Goal: Information Seeking & Learning: Get advice/opinions

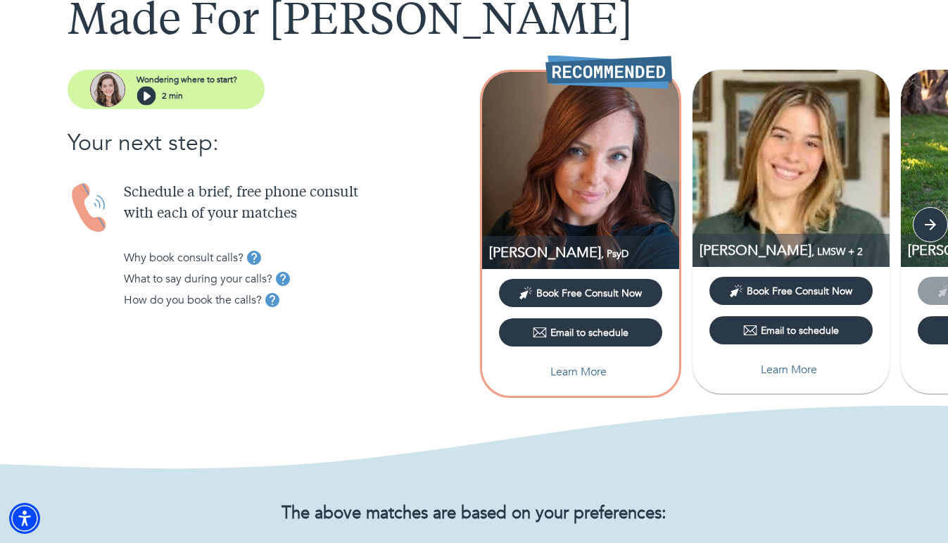
scroll to position [100, 0]
click at [599, 368] on p "Learn More" at bounding box center [579, 371] width 56 height 17
select select "6"
select select "2"
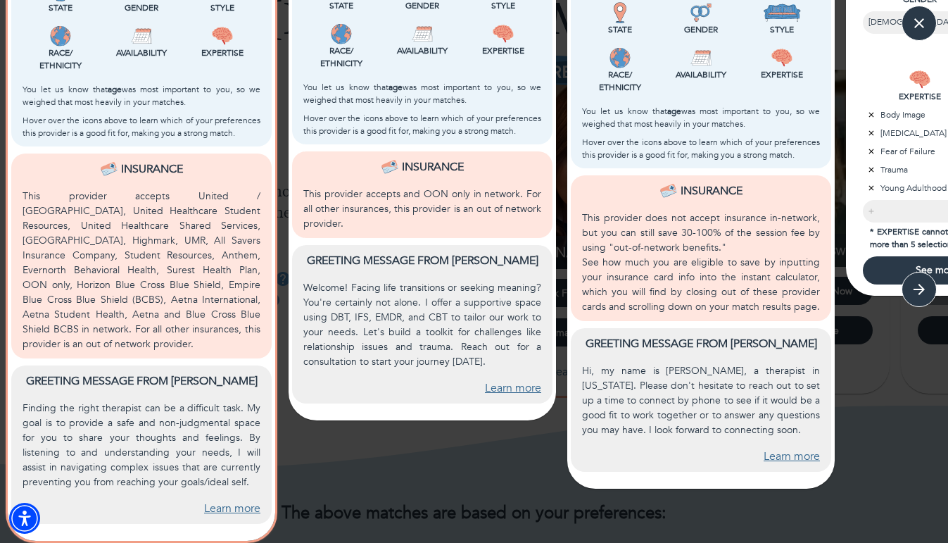
scroll to position [477, 0]
click at [244, 506] on link "Learn more" at bounding box center [232, 509] width 56 height 16
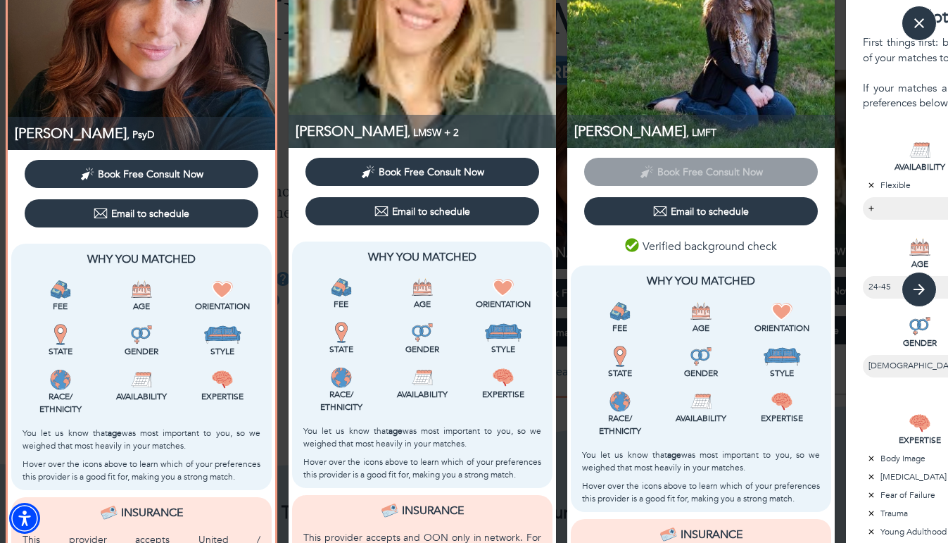
scroll to position [37, 0]
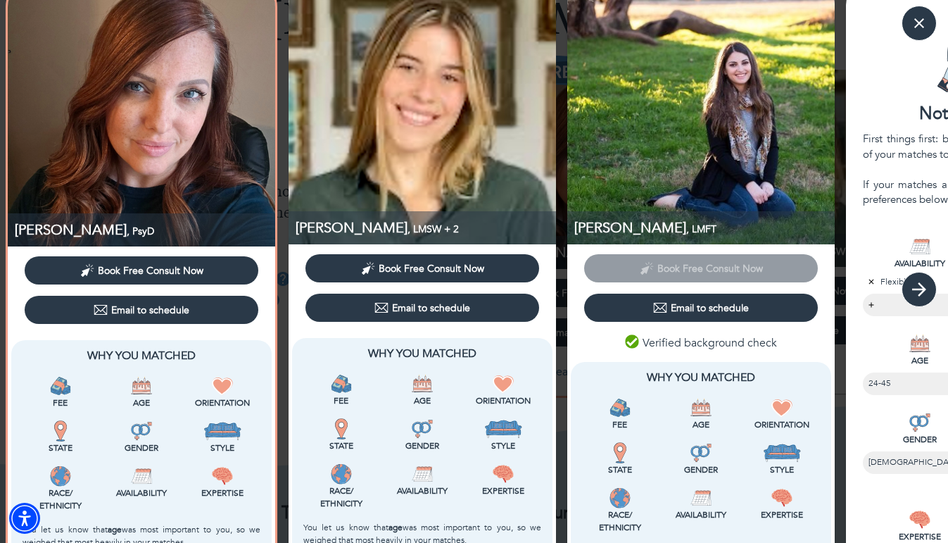
click at [917, 286] on icon "button" at bounding box center [919, 289] width 21 height 21
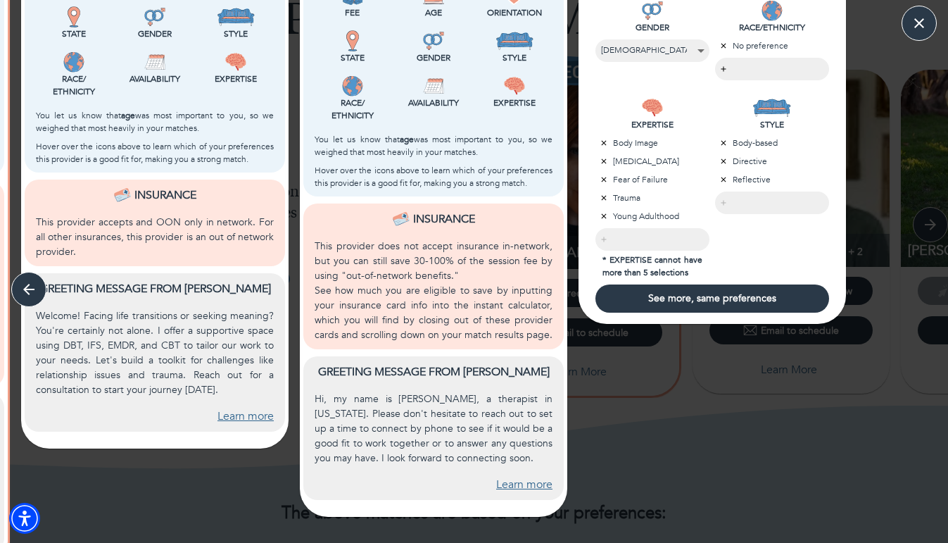
scroll to position [457, 0]
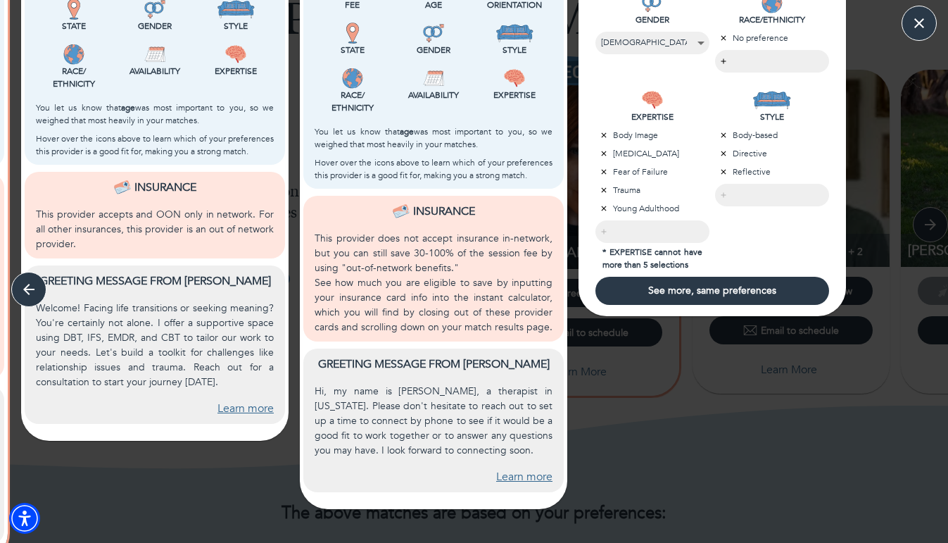
click at [648, 453] on div "Not quite right? First things first: book a consult with at least one of your m…" at bounding box center [712, 60] width 279 height 1006
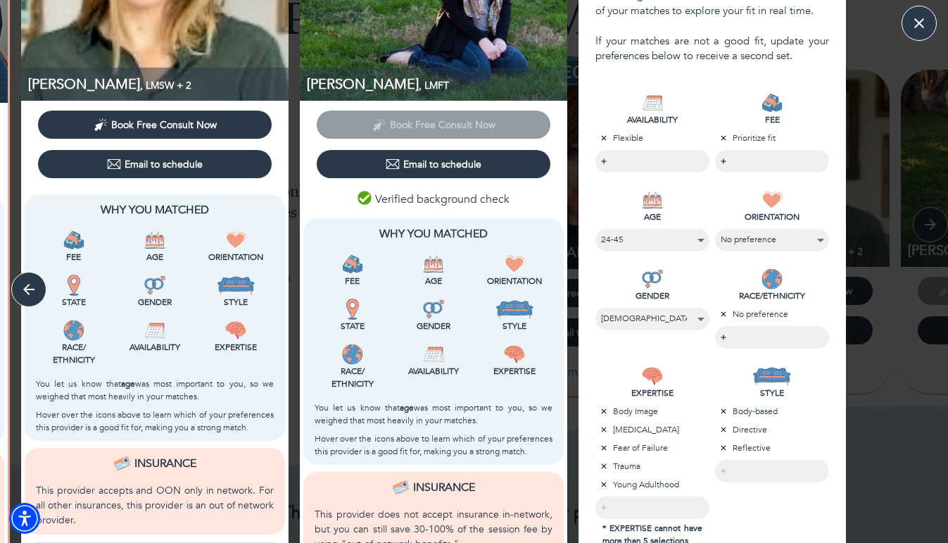
scroll to position [178, 0]
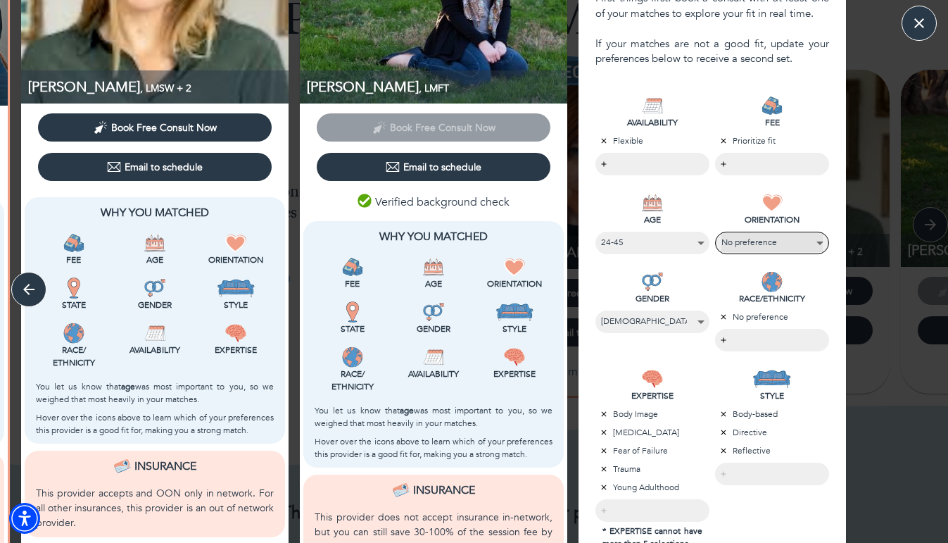
select select "1"
click at [713, 198] on div "ORIENTATION [DEMOGRAPHIC_DATA] No preference" at bounding box center [773, 217] width 120 height 79
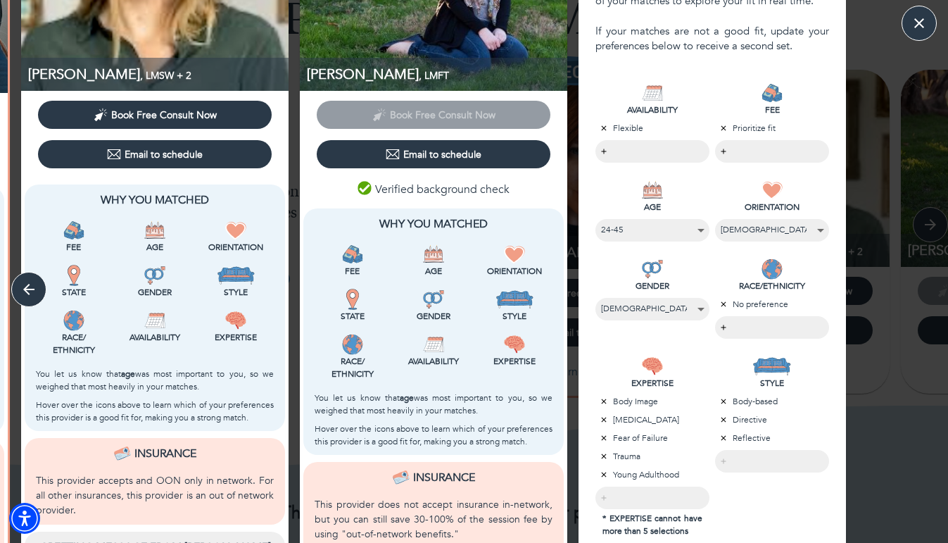
scroll to position [193, 0]
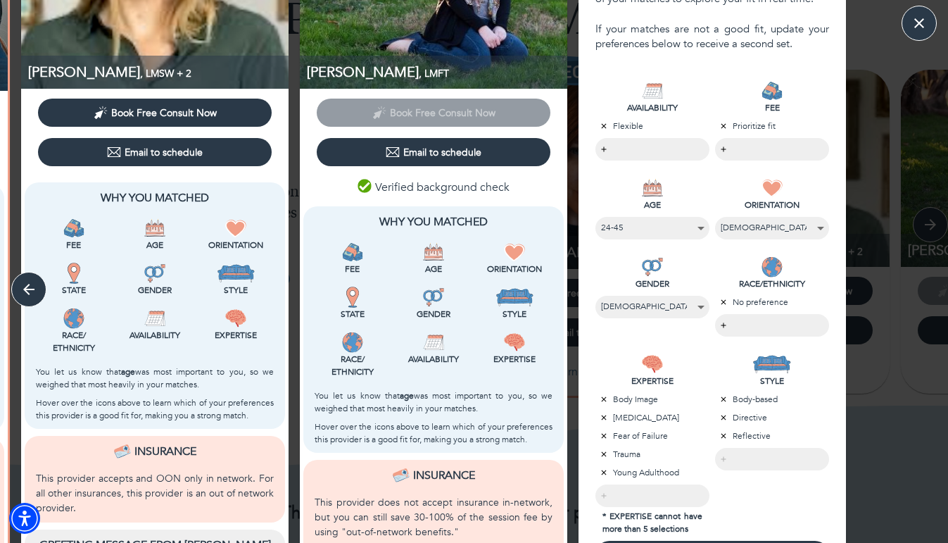
click at [753, 323] on body "MATCH RESULTS Made For [PERSON_NAME] where to start? 2 min Your next step: Sche…" at bounding box center [474, 171] width 948 height 543
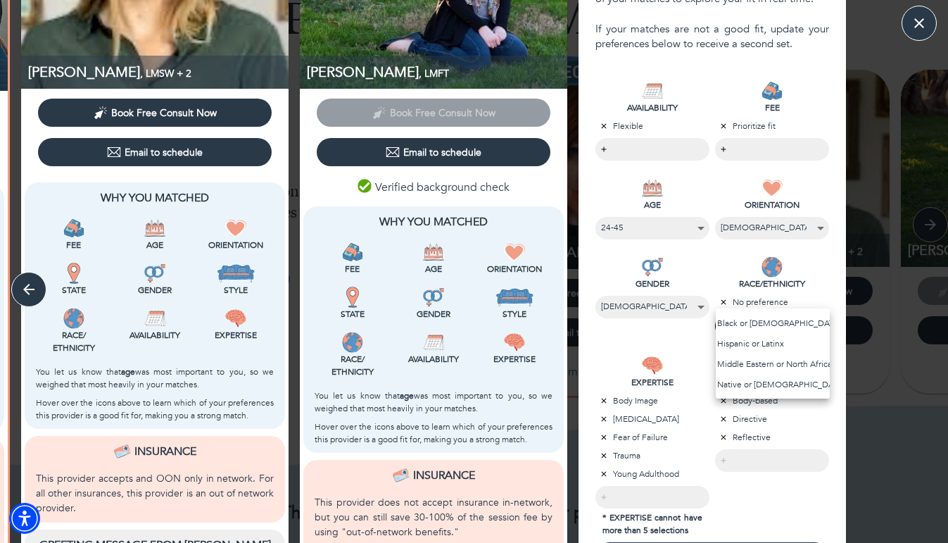
scroll to position [20, 0]
click at [720, 279] on div at bounding box center [474, 271] width 948 height 543
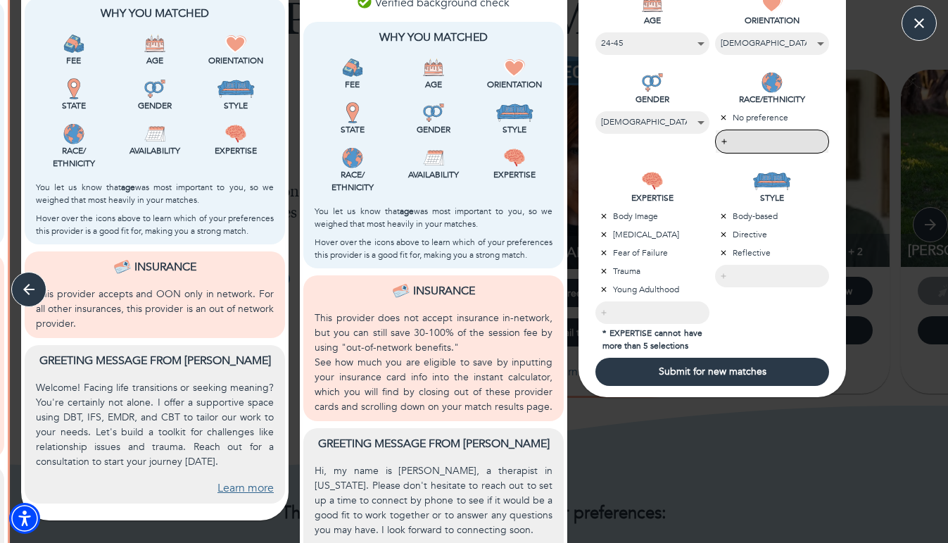
scroll to position [477, 0]
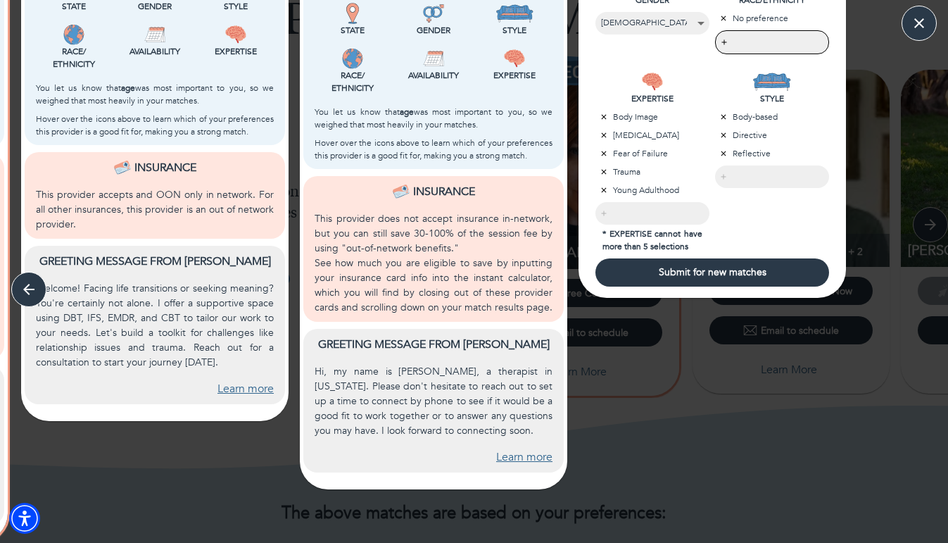
click at [730, 279] on span "Submit for new matches" at bounding box center [712, 271] width 223 height 13
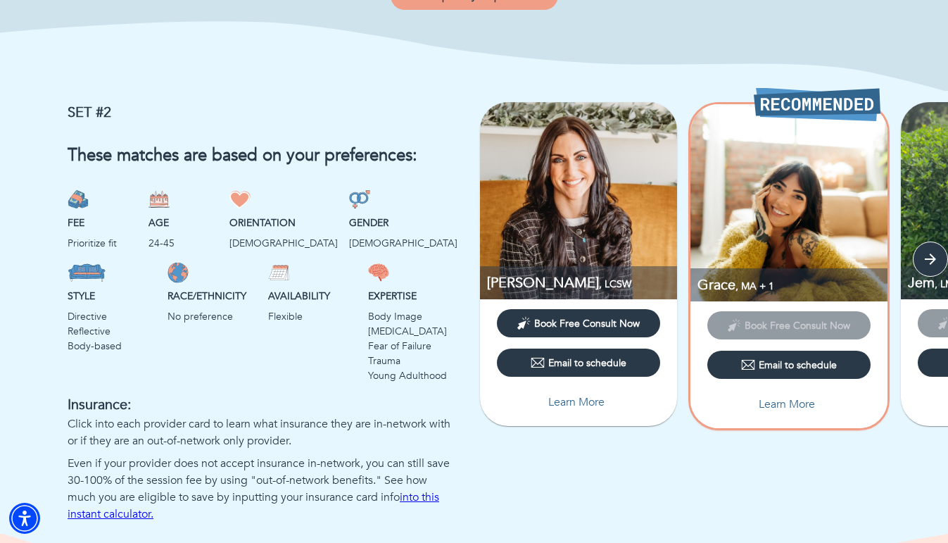
scroll to position [899, 0]
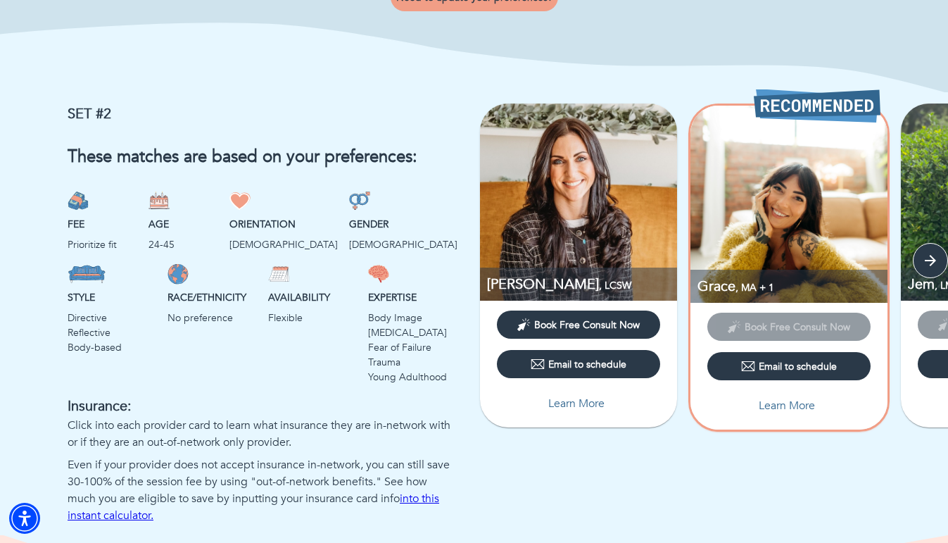
click at [794, 408] on p "Learn More" at bounding box center [787, 405] width 56 height 17
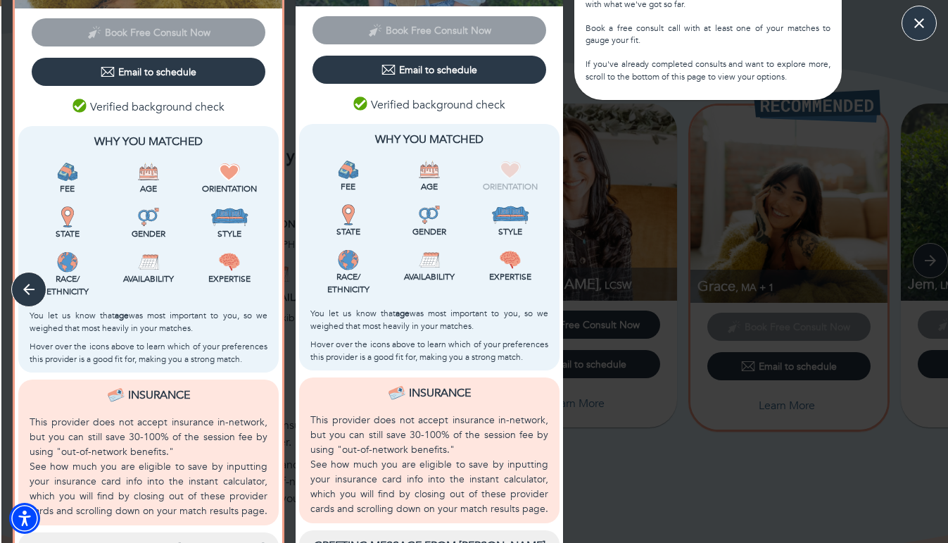
scroll to position [284, 0]
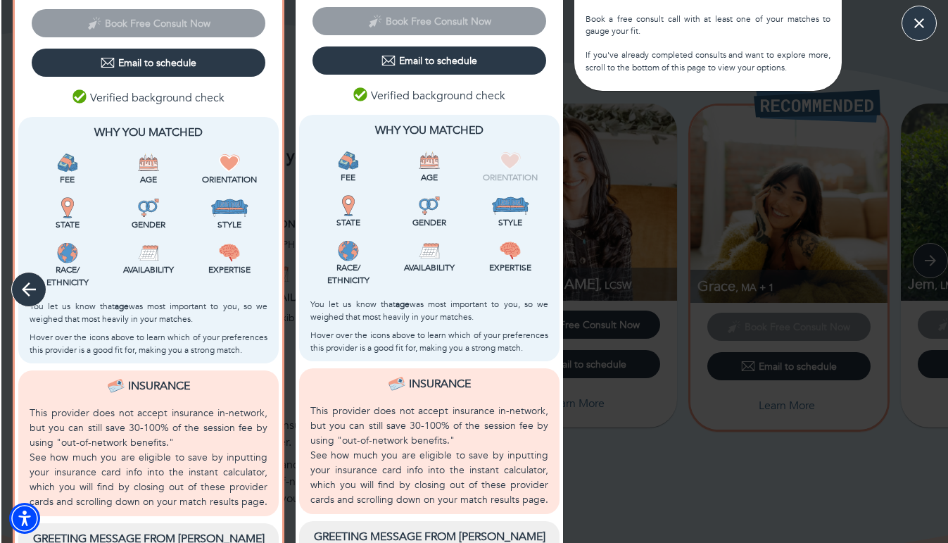
click at [32, 292] on icon "button" at bounding box center [28, 289] width 21 height 21
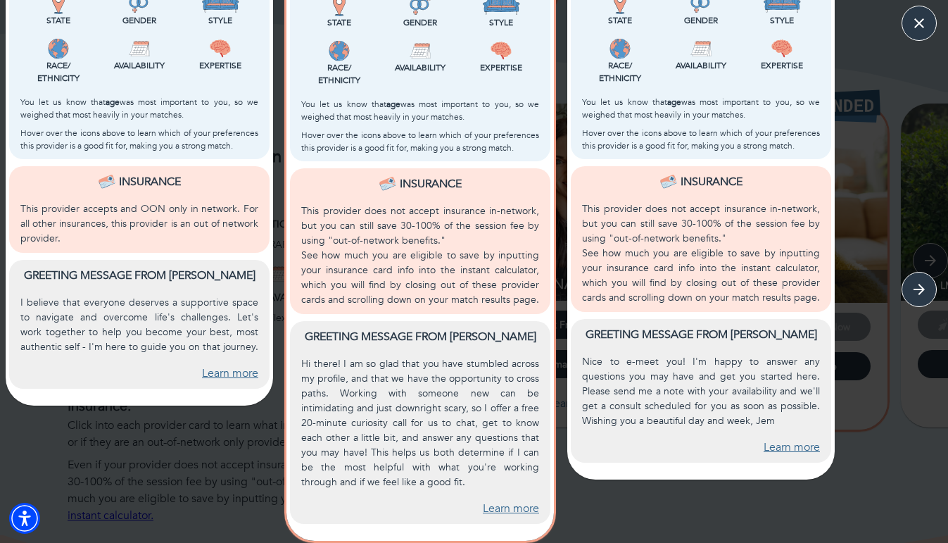
scroll to position [486, 0]
click at [511, 509] on link "Learn more" at bounding box center [511, 509] width 56 height 16
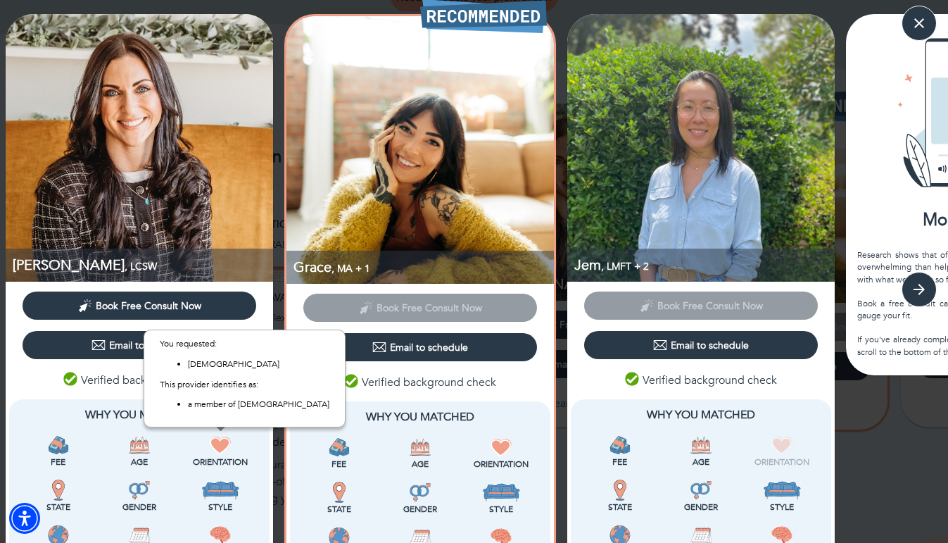
scroll to position [0, 0]
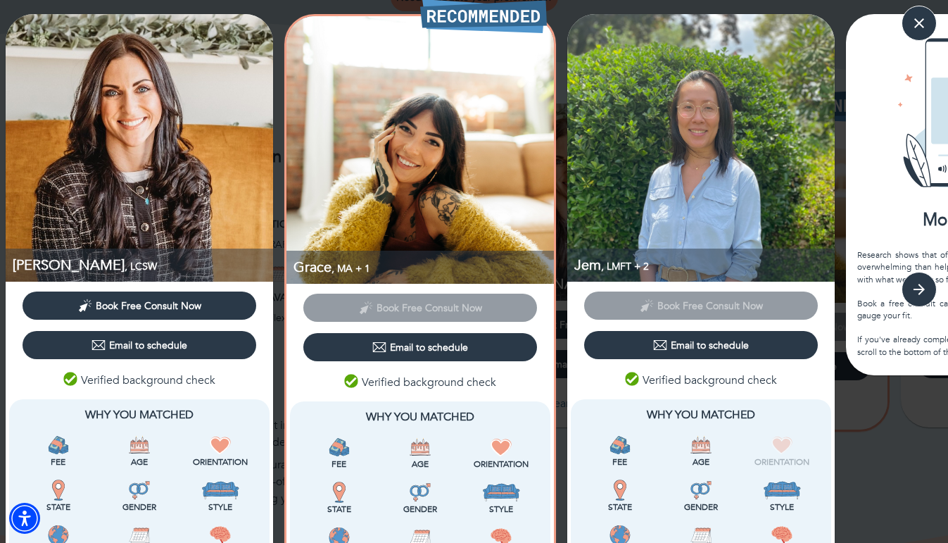
click at [98, 244] on img at bounding box center [140, 148] width 268 height 268
click at [32, 259] on p "[PERSON_NAME] , LCSW" at bounding box center [143, 265] width 261 height 19
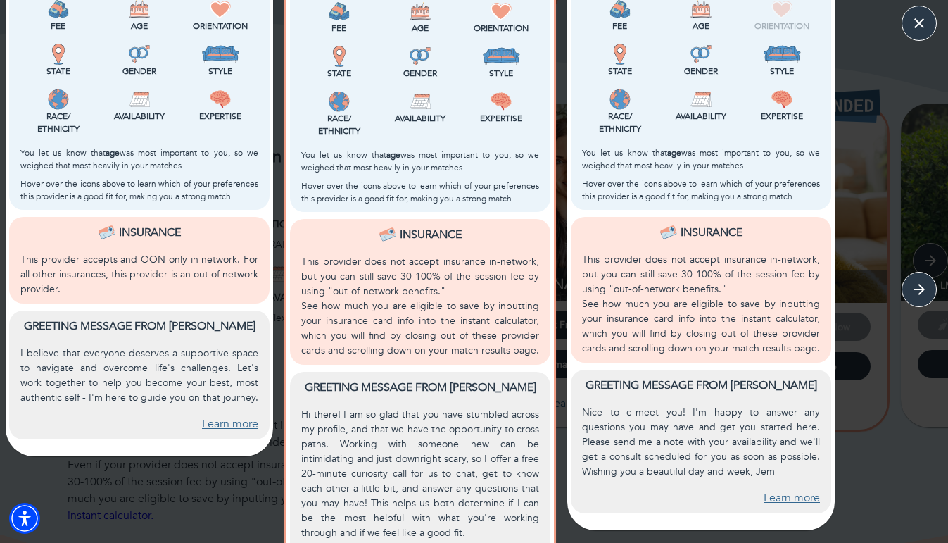
scroll to position [451, 0]
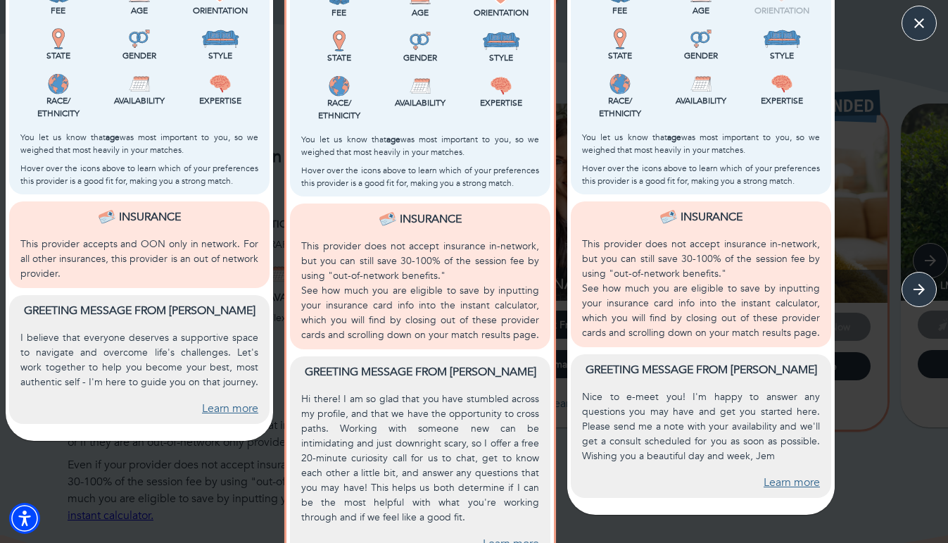
click at [234, 408] on link "Learn more" at bounding box center [230, 409] width 56 height 16
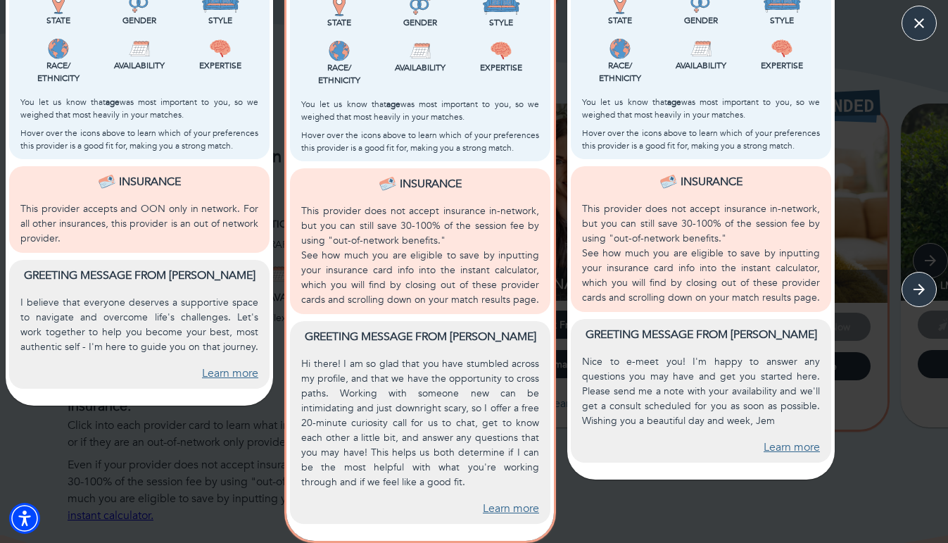
scroll to position [486, 0]
click at [803, 453] on link "Learn more" at bounding box center [792, 448] width 56 height 16
click at [494, 506] on link "Learn more" at bounding box center [511, 509] width 56 height 16
